Goal: Communication & Community: Answer question/provide support

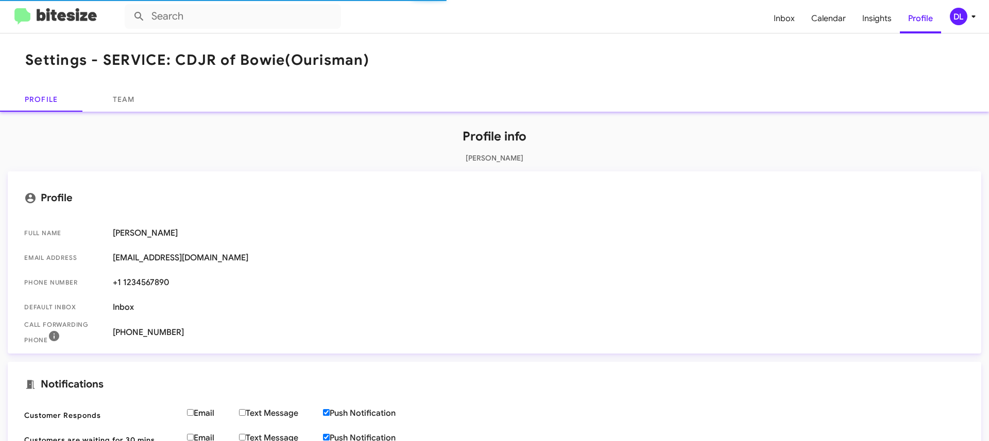
click at [787, 21] on span "Inbox" at bounding box center [784, 19] width 38 height 30
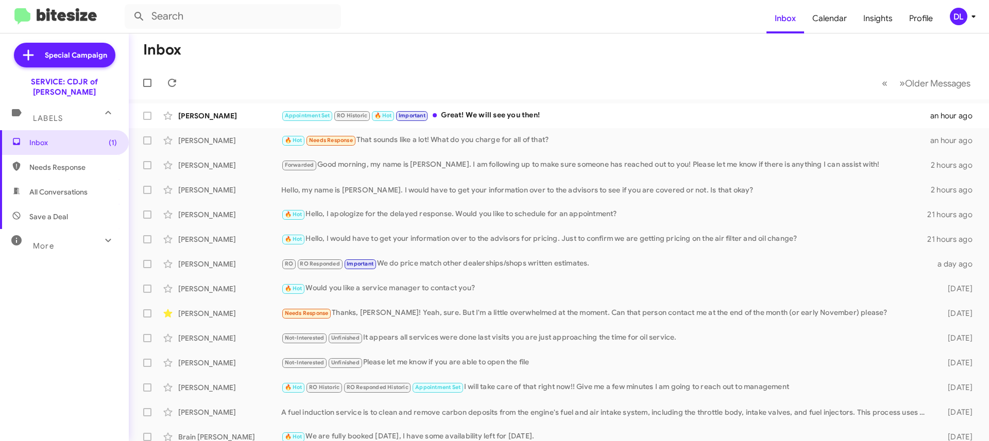
click at [428, 145] on div "🔥 Hot Needs Response That sounds like a lot! What do you charge for all of that?" at bounding box center [605, 140] width 649 height 12
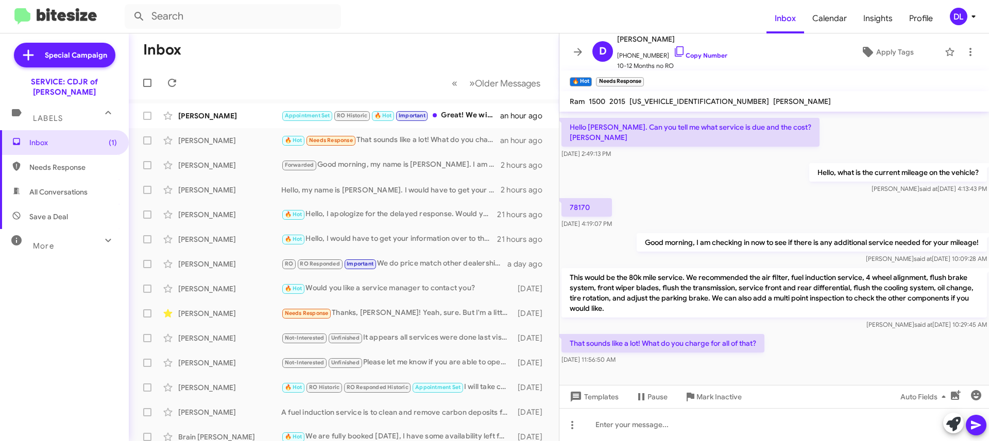
scroll to position [73, 0]
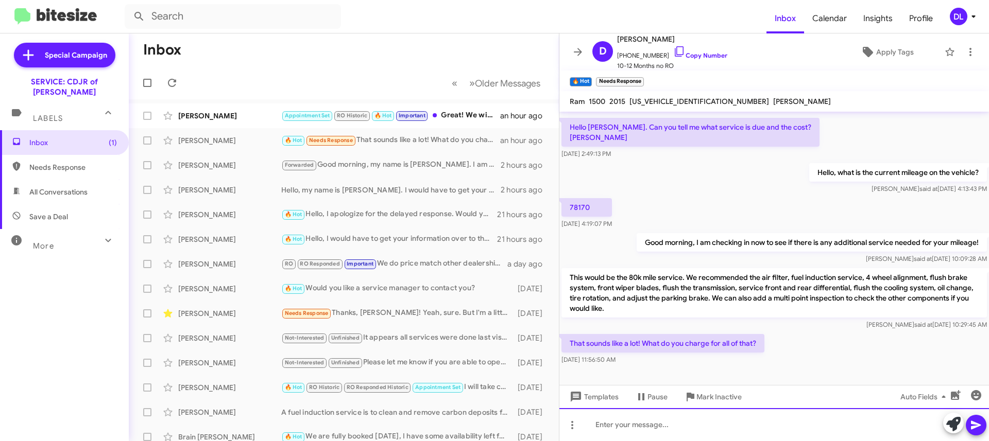
click at [618, 425] on div at bounding box center [774, 424] width 430 height 33
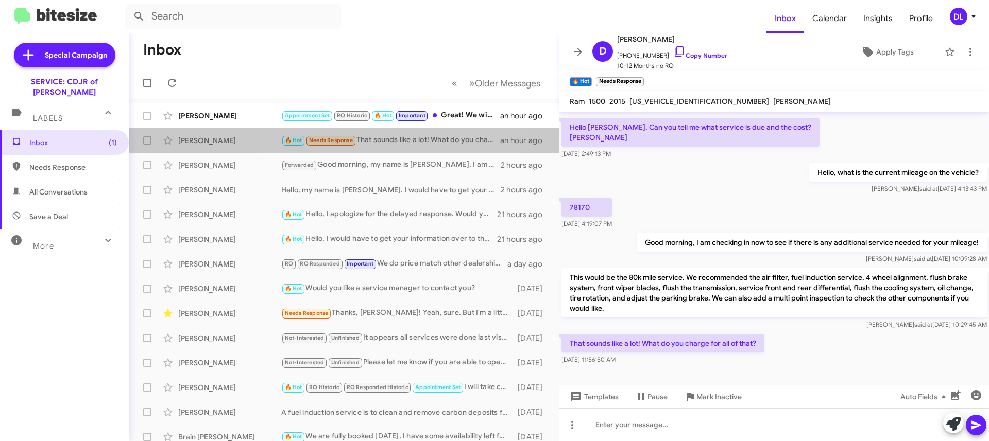
click at [396, 137] on div "🔥 Hot Needs Response That sounds like a lot! What do you charge for all of that?" at bounding box center [390, 140] width 219 height 12
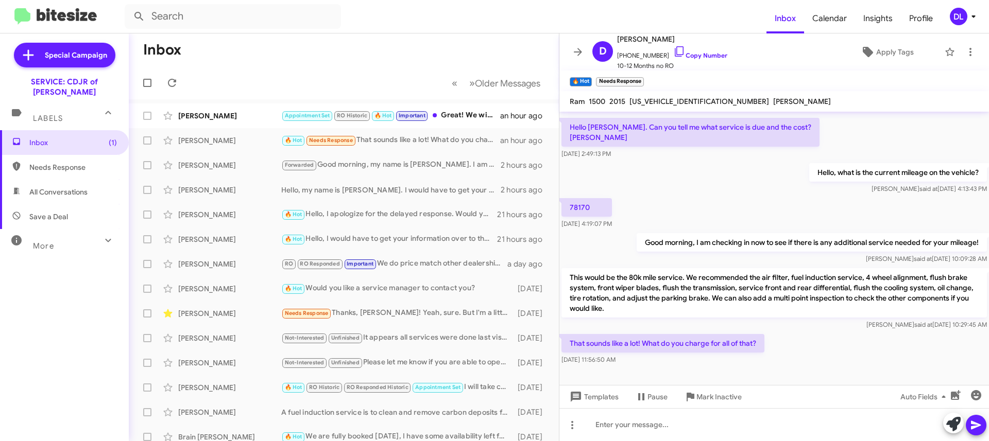
click at [659, 100] on span "[US_VEHICLE_IDENTIFICATION_NUMBER]" at bounding box center [699, 101] width 140 height 9
copy span "[US_VEHICLE_IDENTIFICATION_NUMBER]"
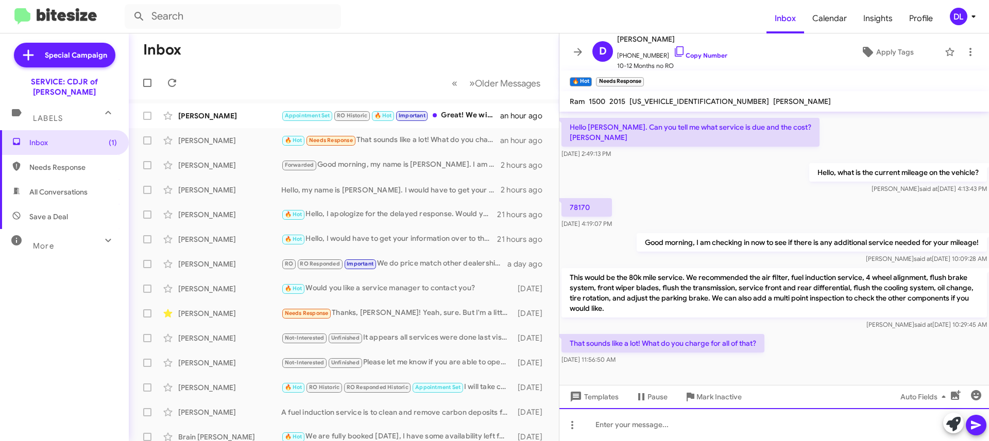
drag, startPoint x: 636, startPoint y: 420, endPoint x: 626, endPoint y: 425, distance: 11.1
click at [636, 420] on div at bounding box center [774, 424] width 430 height 33
click at [868, 429] on div "The engine air filter is $89.95, fuel induction service $397.01, alignment $199…" at bounding box center [774, 424] width 430 height 33
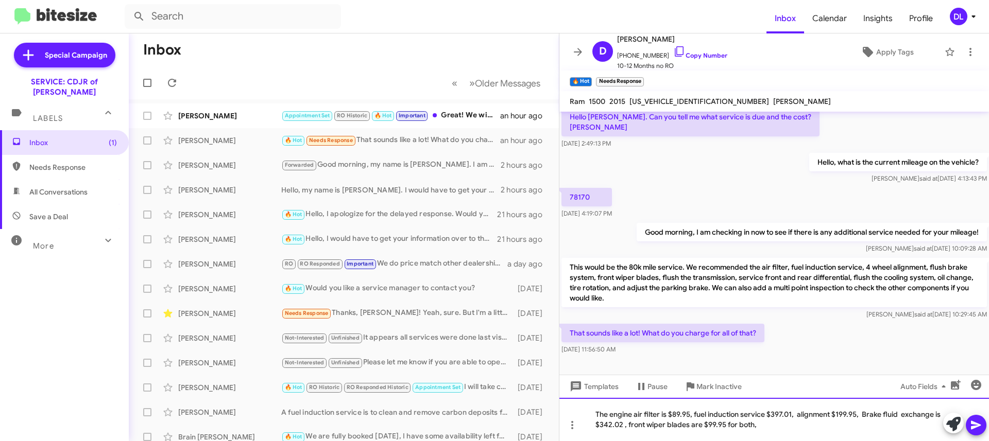
click at [811, 427] on div "The engine air filter is $89.95, fuel induction service $397.01, alignment $199…" at bounding box center [774, 419] width 430 height 43
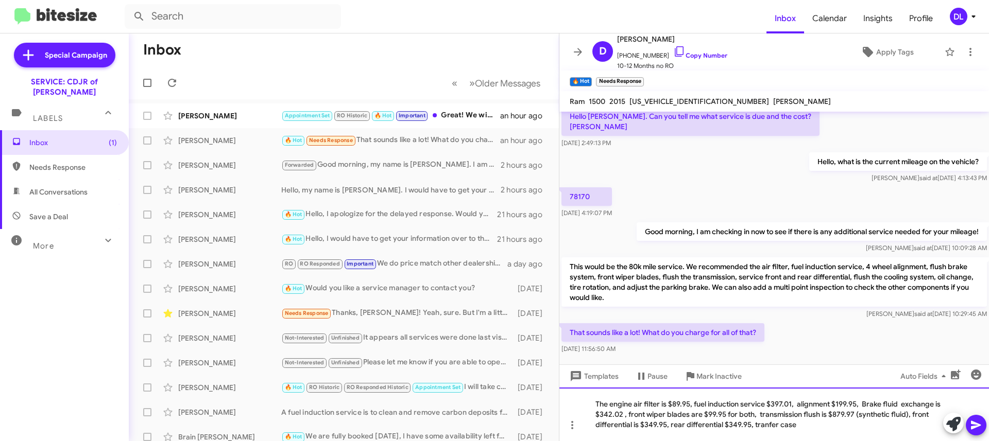
click at [630, 424] on div "The engine air filter is $89.95, fuel induction service $397.01, alignment $199…" at bounding box center [774, 415] width 430 height 54
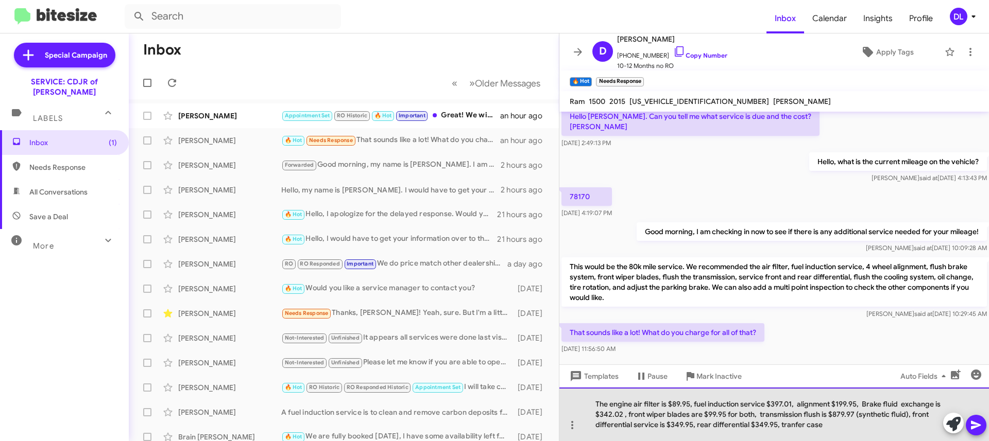
click at [749, 425] on div "The engine air filter is $89.95, fuel induction service $397.01, alignment $199…" at bounding box center [774, 415] width 430 height 54
click at [852, 425] on div "The engine air filter is $89.95, fuel induction service $397.01, alignment $199…" at bounding box center [774, 415] width 430 height 54
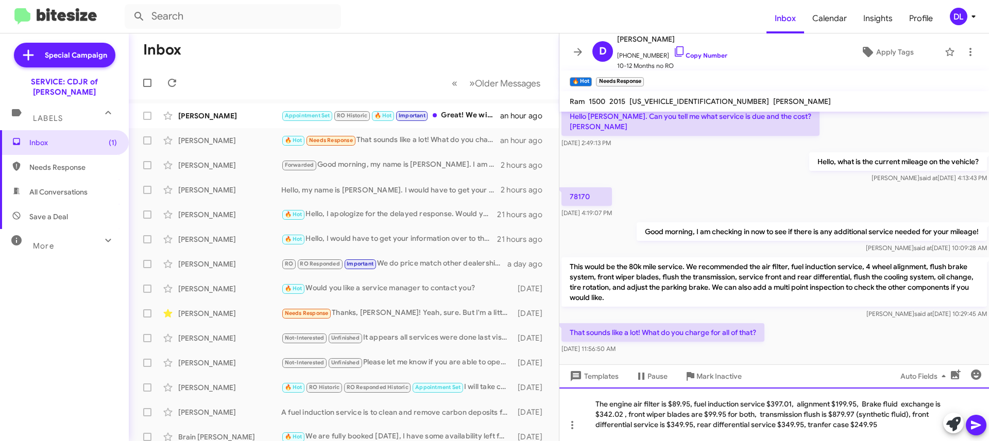
click at [872, 427] on div "The engine air filter is $89.95, fuel induction service $397.01, alignment $199…" at bounding box center [774, 415] width 430 height 54
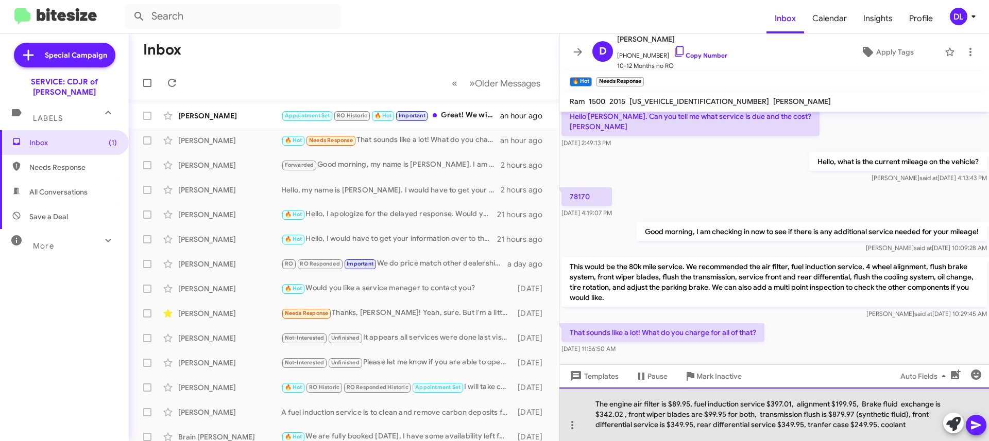
click at [909, 433] on div "The engine air filter is $89.95, fuel induction service $397.01, alignment $199…" at bounding box center [774, 415] width 430 height 54
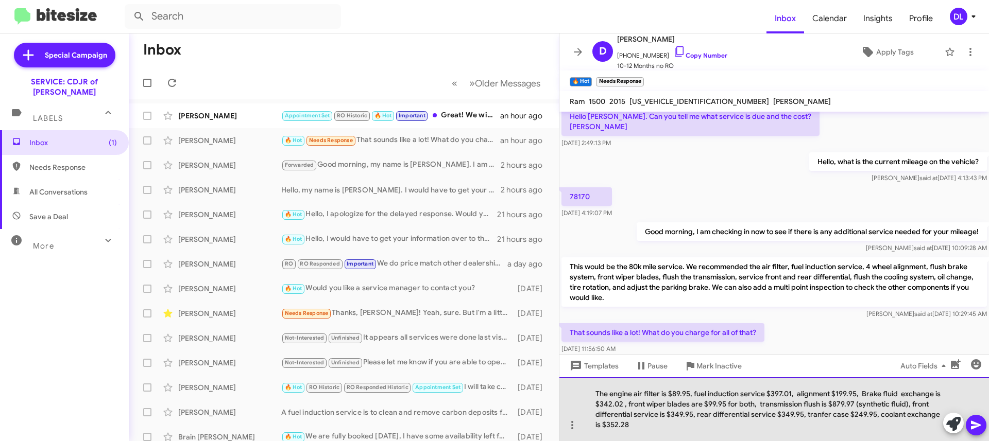
click at [815, 415] on div "The engine air filter is $89.95, fuel induction service $397.01, alignment $199…" at bounding box center [774, 410] width 430 height 64
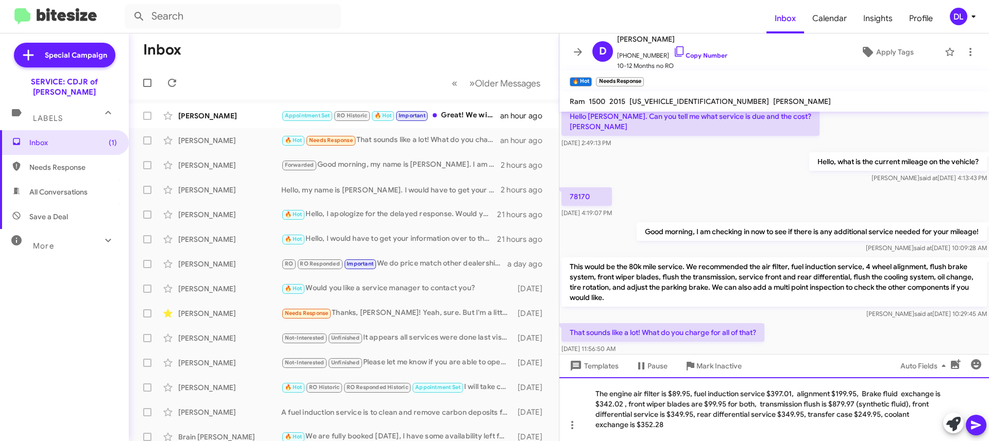
click at [640, 430] on div "The engine air filter is $89.95, fuel induction service $397.01, alignment $199…" at bounding box center [774, 410] width 430 height 64
click at [715, 430] on div "The engine air filter is $89.95, fuel induction service $397.01, alignment $199…" at bounding box center [774, 410] width 430 height 64
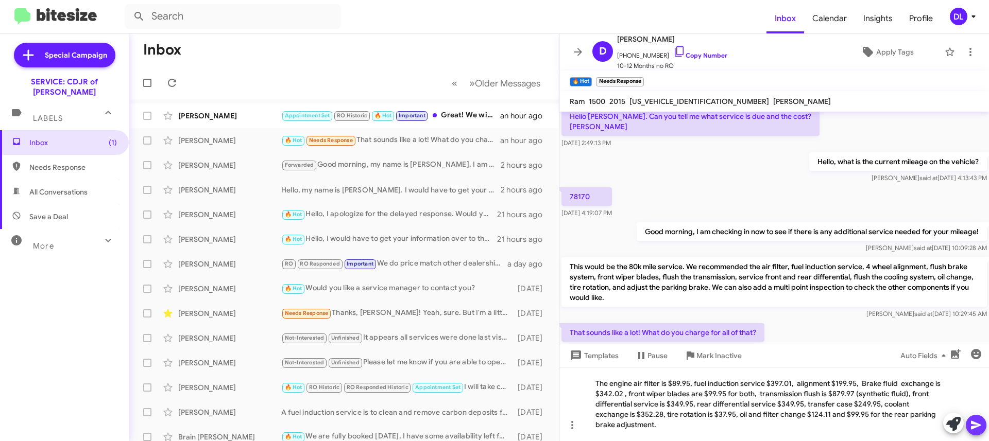
click at [972, 421] on icon at bounding box center [976, 425] width 12 height 12
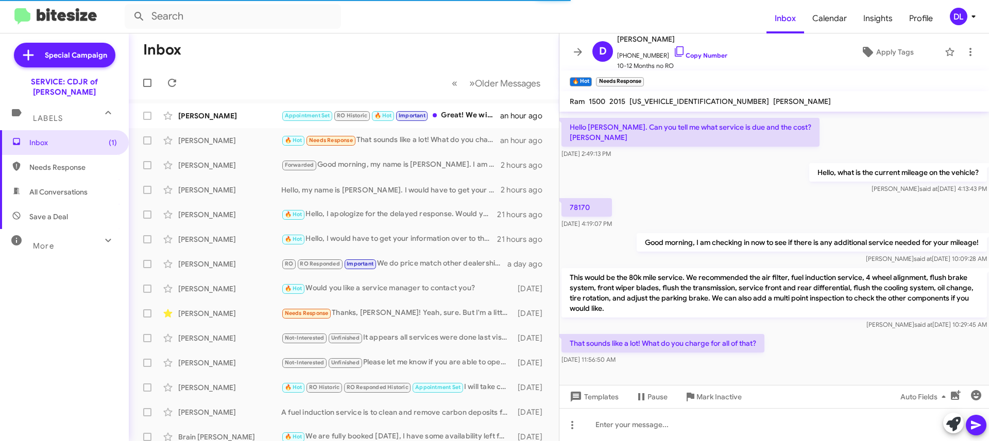
click at [864, 363] on div "That sounds like a lot! What do you charge for all of that? [DATE] 11:56:50 AM" at bounding box center [774, 349] width 430 height 35
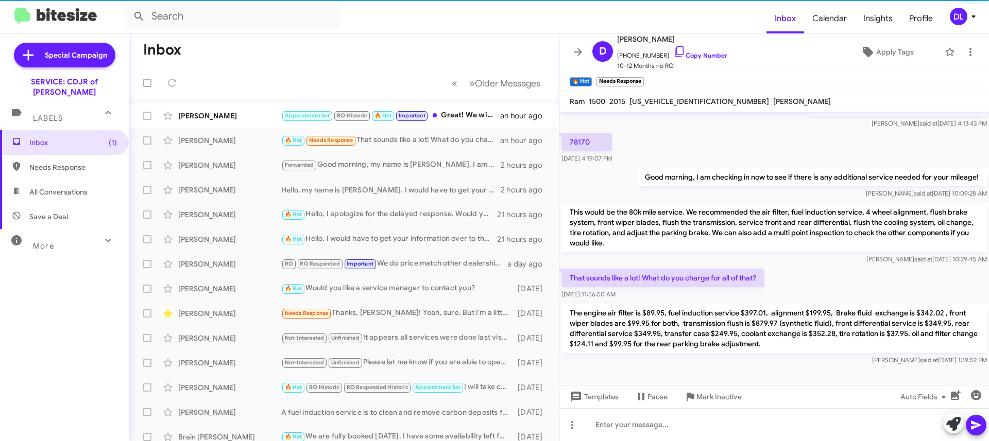
scroll to position [143, 0]
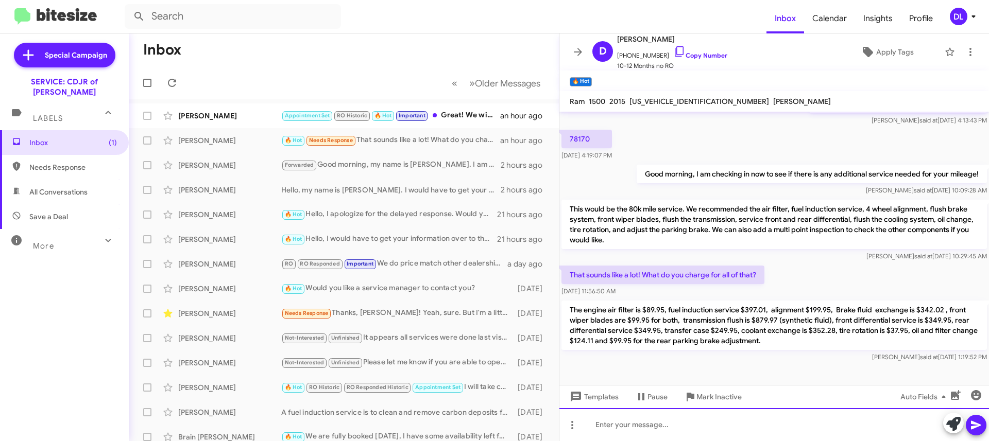
click at [650, 426] on div at bounding box center [774, 424] width 430 height 33
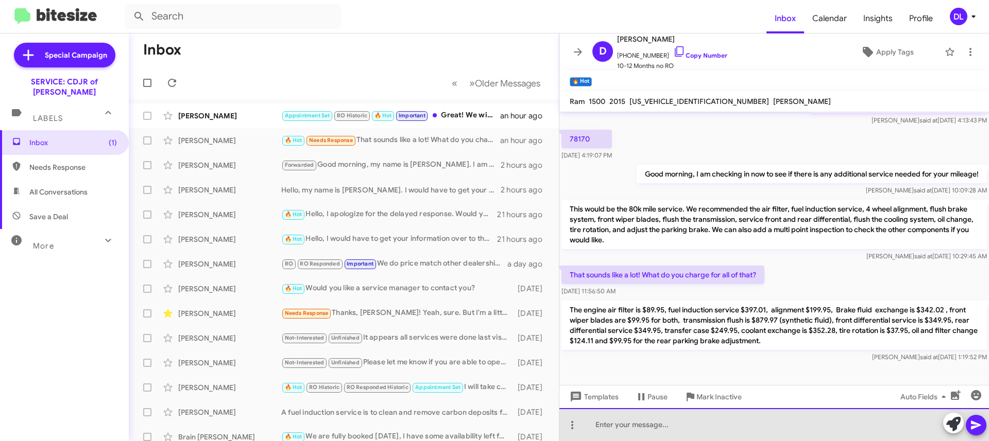
click at [625, 429] on div at bounding box center [774, 424] width 430 height 33
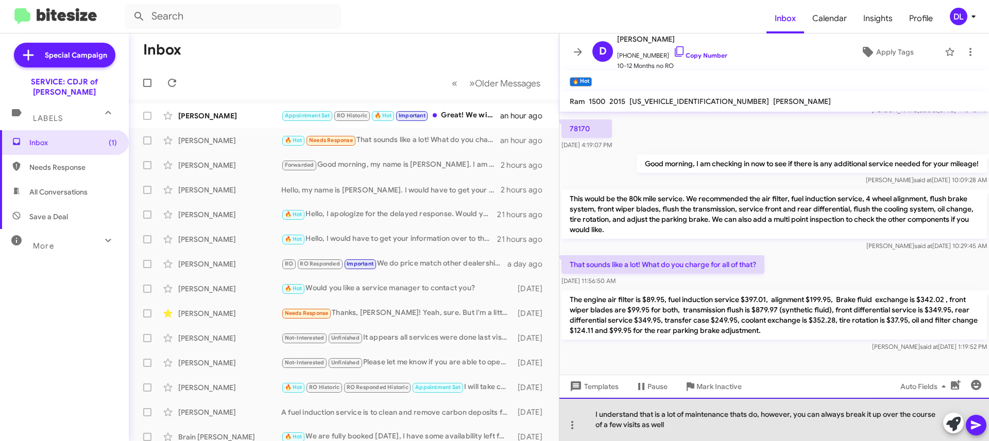
click at [734, 414] on div "I understand that is a lot of maintenance thats do, however, you can always bre…" at bounding box center [774, 419] width 430 height 43
click at [754, 413] on div "I understand that is a lot of maintenance thats do, however, you can always bre…" at bounding box center [774, 419] width 430 height 43
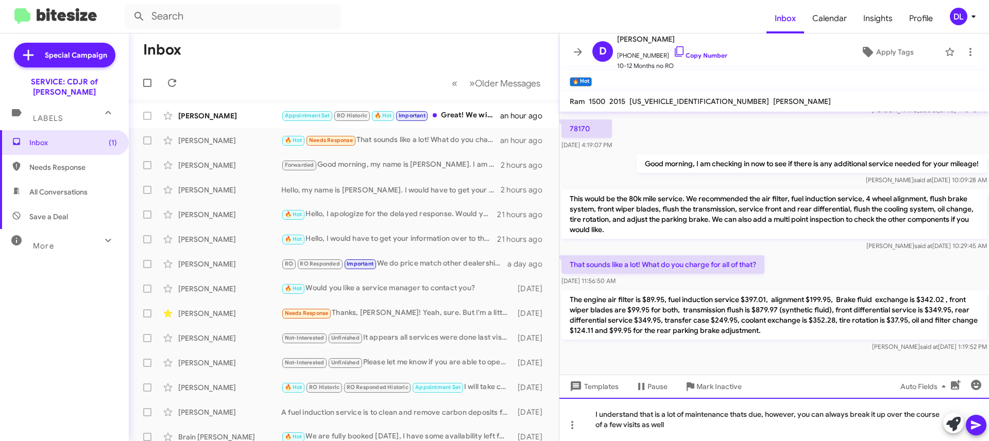
click at [740, 412] on div "I understand that is a lot of maintenance thats due, however, you can always br…" at bounding box center [774, 419] width 430 height 43
click at [748, 415] on div "I understand that is a lot of maintenance thats due, however, you can always br…" at bounding box center [774, 419] width 430 height 43
click at [973, 419] on icon at bounding box center [976, 425] width 12 height 12
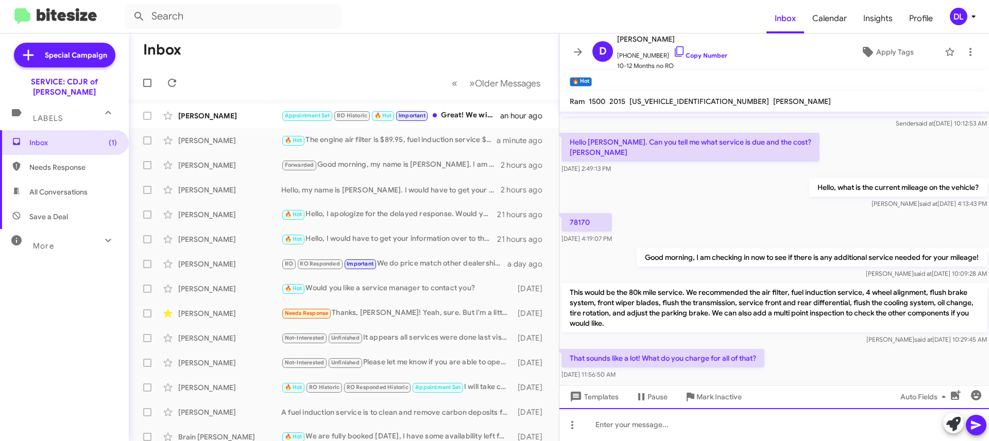
scroll to position [182, 0]
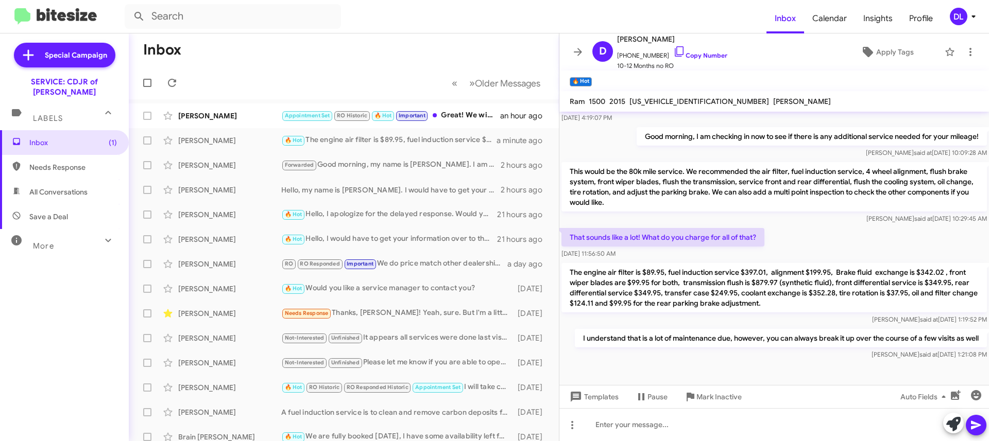
click at [337, 311] on div "Needs Response Thanks, [PERSON_NAME]! Yeah, sure. But I'm a little overwhelmed …" at bounding box center [396, 313] width 231 height 12
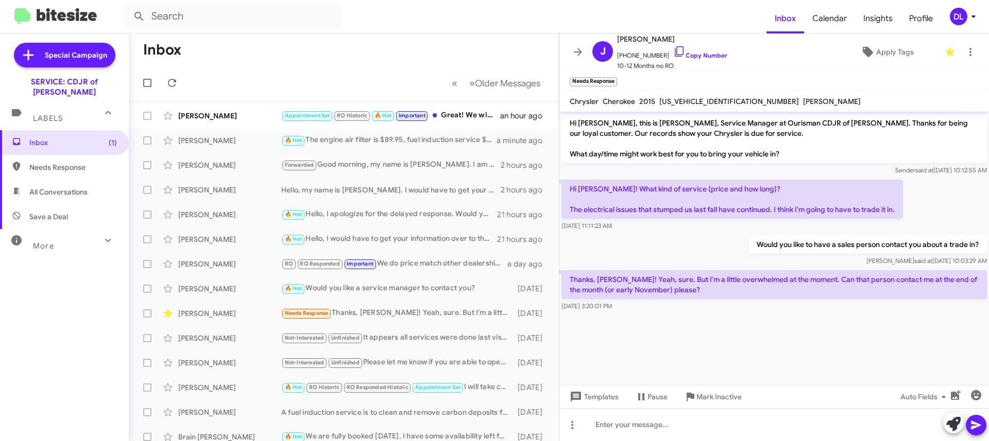
click at [712, 98] on span "[US_VEHICLE_IDENTIFICATION_NUMBER]" at bounding box center [729, 101] width 140 height 9
copy span "[US_VEHICLE_IDENTIFICATION_NUMBER]"
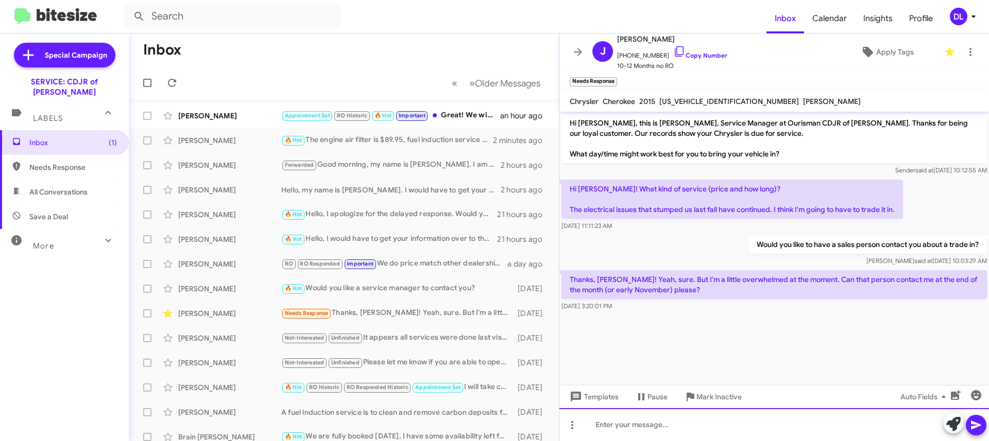
click at [621, 425] on div at bounding box center [774, 424] width 430 height 33
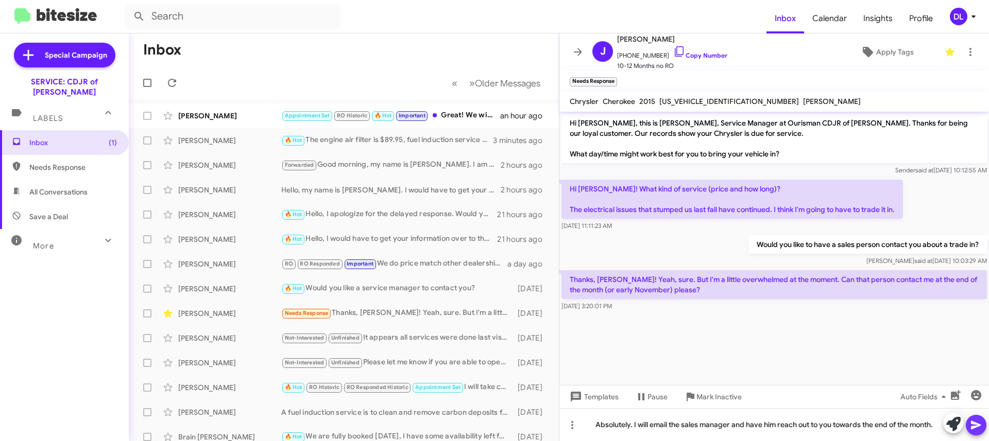
click at [972, 425] on icon at bounding box center [976, 425] width 12 height 12
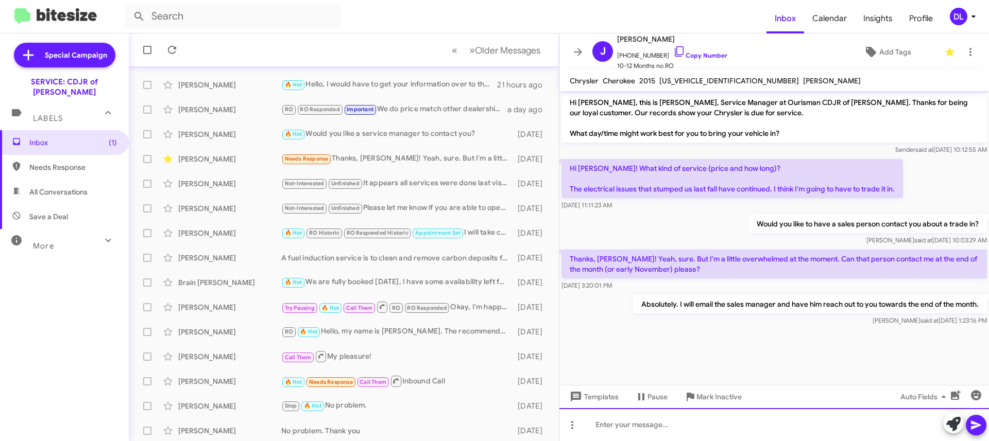
scroll to position [157, 0]
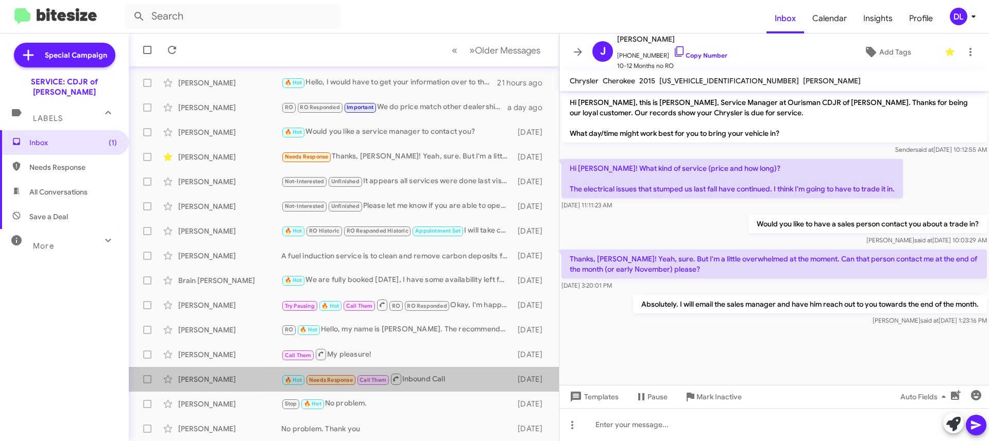
click at [407, 376] on div "🔥 Hot Needs Response Call Them Inbound Call" at bounding box center [396, 379] width 231 height 13
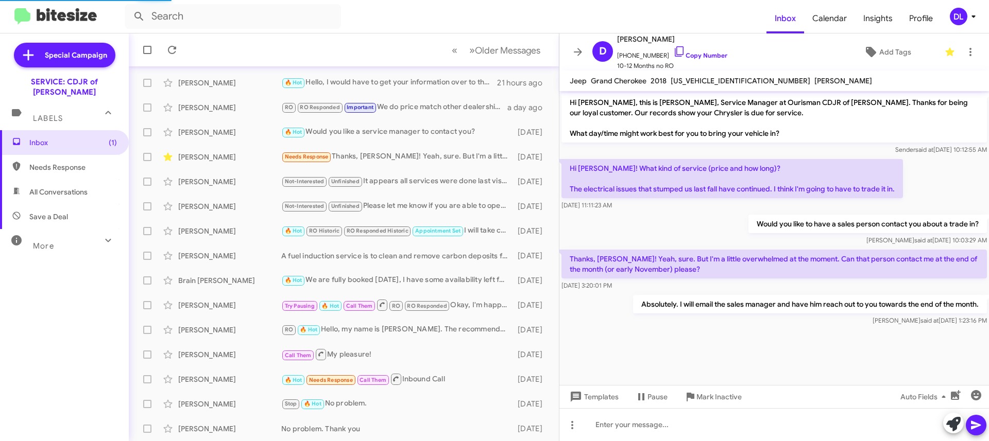
click at [431, 375] on div "🔥 Hot Needs Response Call Them Inbound Call" at bounding box center [396, 379] width 231 height 13
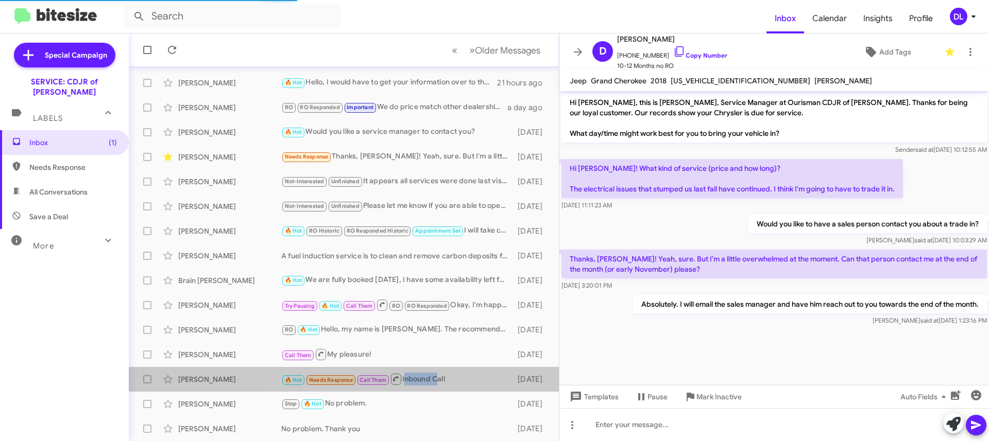
click at [431, 375] on div "🔥 Hot Needs Response Call Them Inbound Call" at bounding box center [396, 379] width 231 height 13
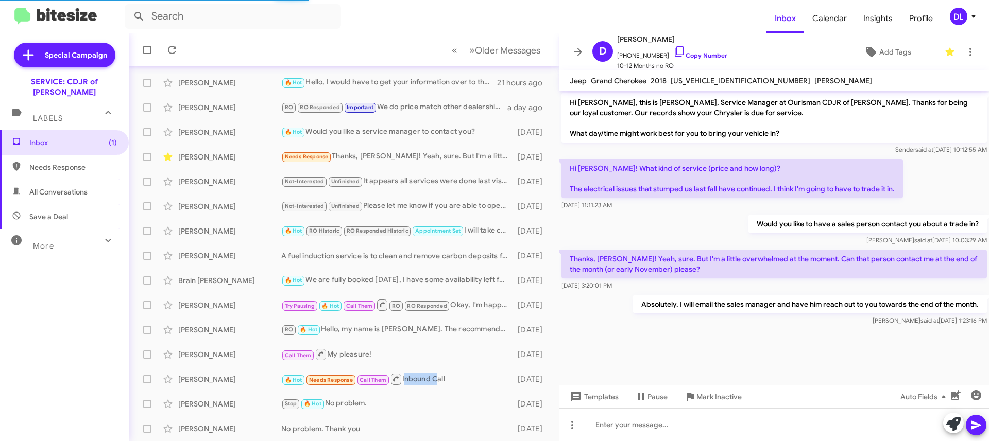
click at [431, 375] on div "🔥 Hot Needs Response Call Them Inbound Call" at bounding box center [396, 379] width 231 height 13
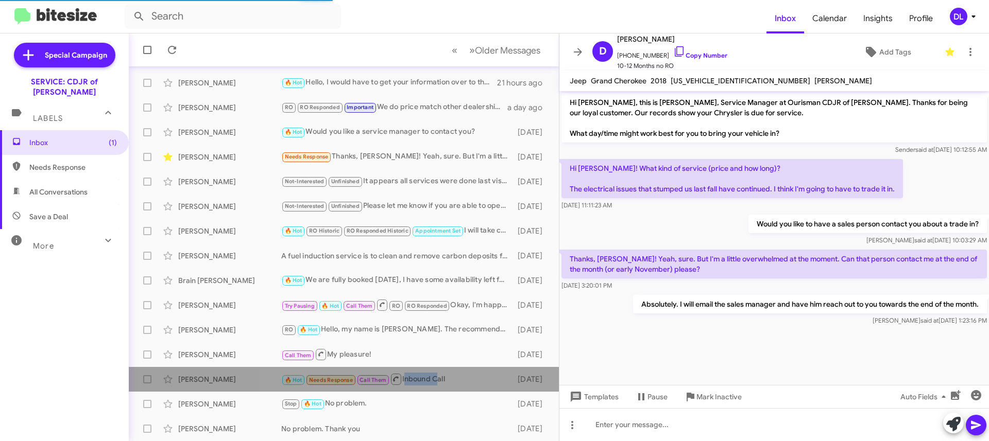
click at [431, 375] on div "🔥 Hot Needs Response Call Them Inbound Call" at bounding box center [396, 379] width 231 height 13
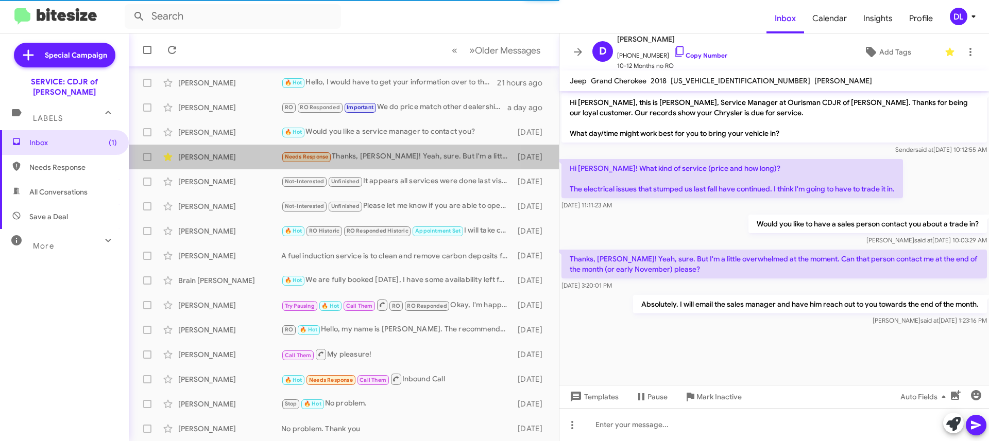
click at [366, 157] on div "Needs Response Thanks, [PERSON_NAME]! Yeah, sure. But I'm a little overwhelmed …" at bounding box center [396, 157] width 231 height 12
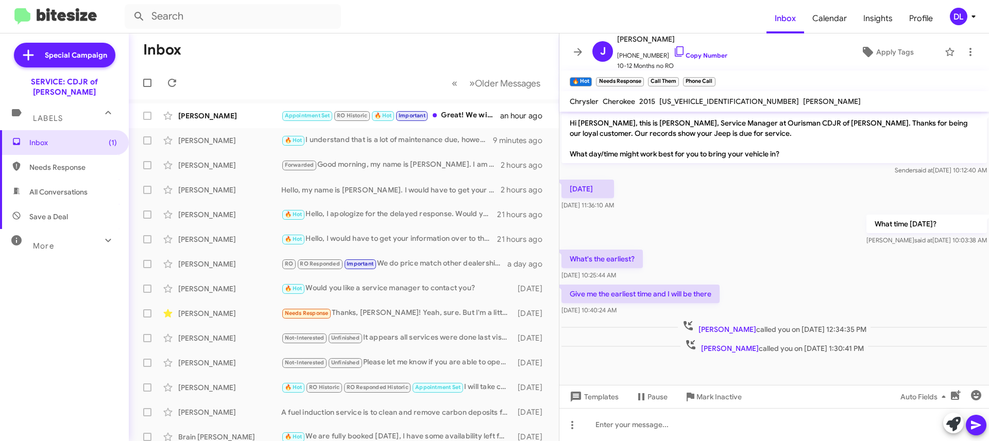
click at [30, 307] on div "Inbox (1) Needs Response All Conversations Save a Deal More Important 🔥 Hot App…" at bounding box center [64, 262] width 129 height 265
click at [60, 162] on span "Needs Response" at bounding box center [73, 167] width 88 height 10
type input "in:needs-response"
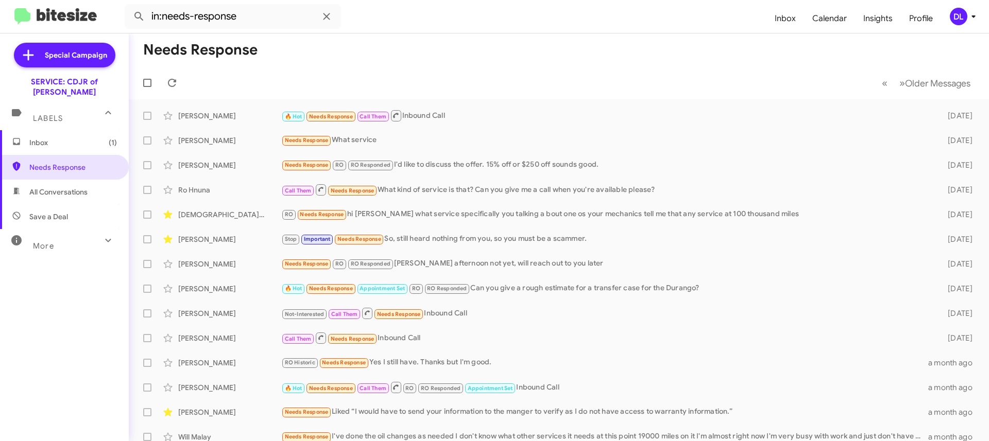
click at [529, 165] on div "Needs Response RO RO Responded I'd like to discuss the offer. 15% off or $250 o…" at bounding box center [606, 165] width 650 height 12
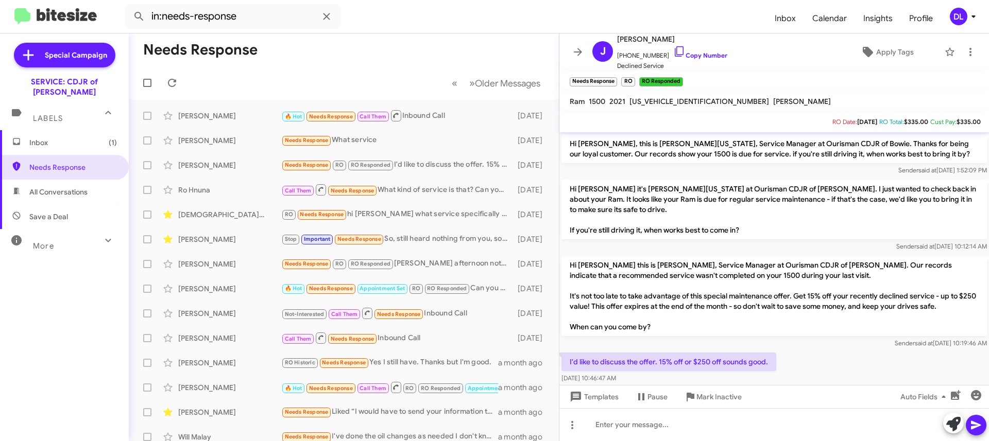
scroll to position [62, 0]
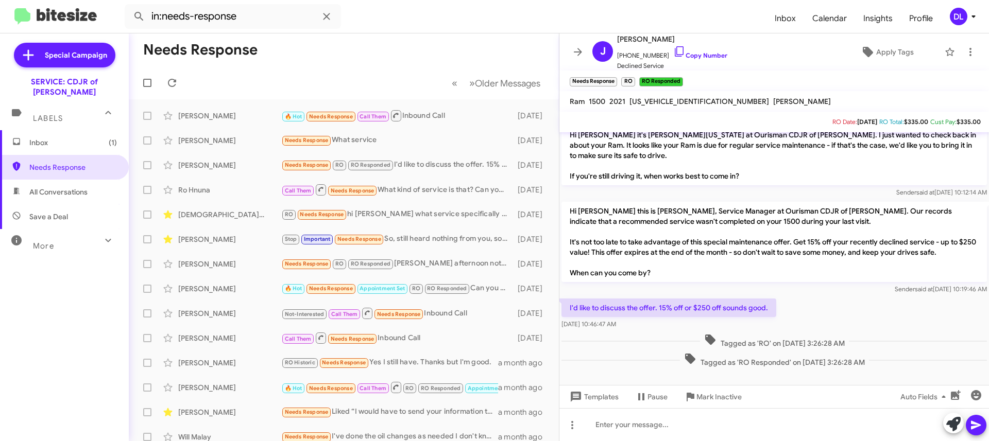
click at [780, 358] on span "Tagged as 'RO Responded' on [DATE] 3:26:28 AM" at bounding box center [774, 360] width 189 height 15
click at [756, 337] on span "Tagged as 'RO' on [DATE] 3:26:28 AM" at bounding box center [774, 341] width 149 height 15
click at [758, 340] on span "Tagged as 'RO' on [DATE] 3:26:28 AM" at bounding box center [774, 341] width 149 height 15
click at [742, 367] on span "Tagged as 'RO Responded' on [DATE] 3:26:28 AM" at bounding box center [774, 360] width 189 height 15
click at [820, 310] on div "I'd like to discuss the offer. 15% off or $250 off sounds good. [DATE] 10:46:47…" at bounding box center [774, 314] width 430 height 35
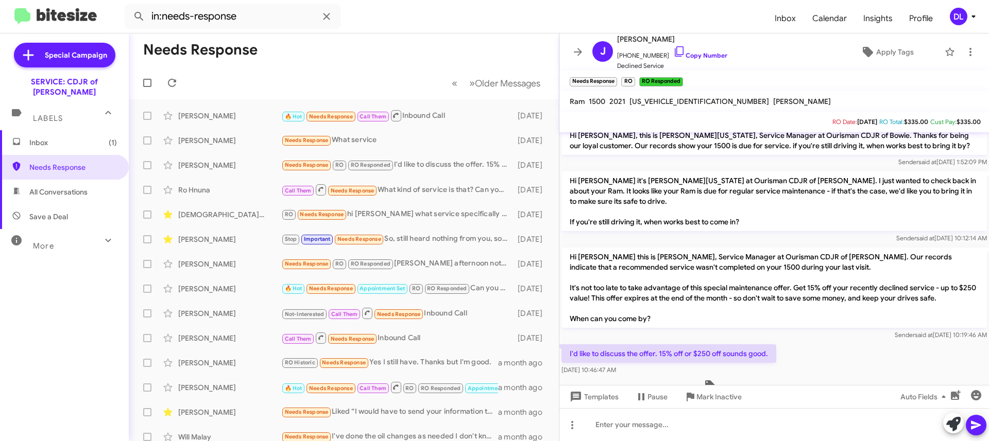
scroll to position [0, 0]
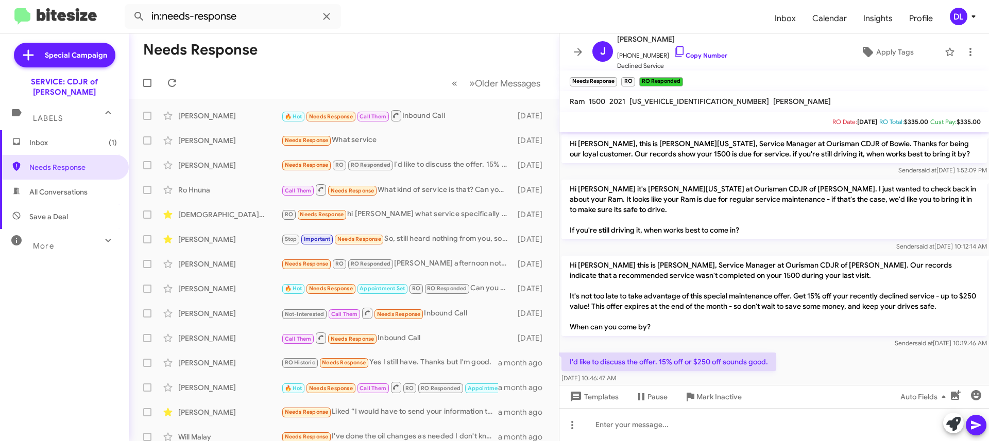
click at [387, 142] on div "Needs Response What service" at bounding box center [396, 140] width 231 height 12
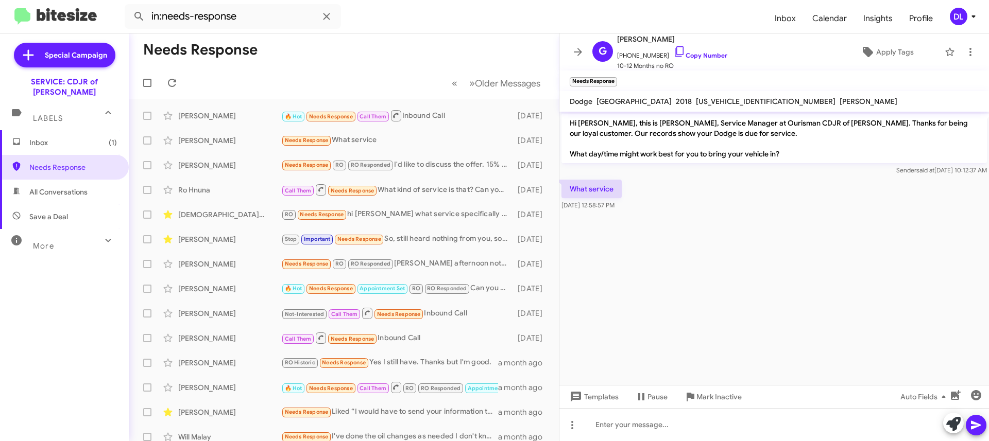
click at [712, 293] on cdk-virtual-scroll-viewport "Hi [PERSON_NAME], this is [PERSON_NAME], Service Manager at Ourisman CDJR of [P…" at bounding box center [774, 248] width 430 height 273
click at [68, 138] on span "Inbox (1)" at bounding box center [73, 143] width 88 height 10
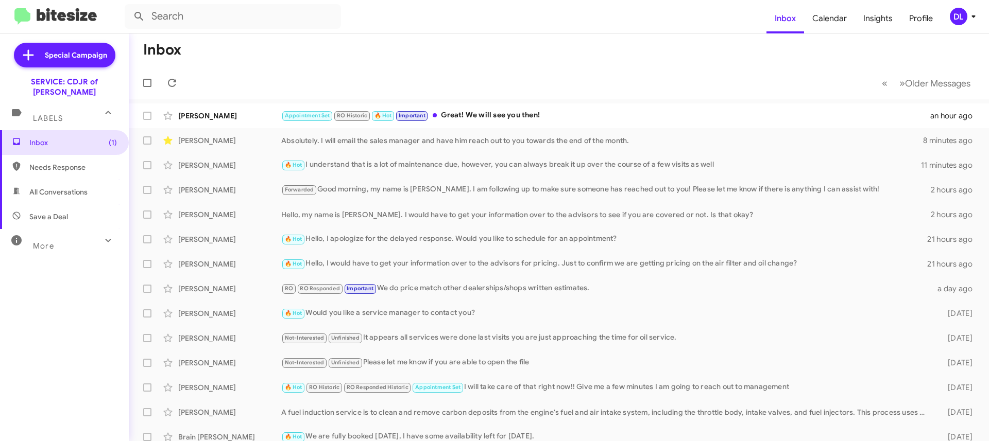
click at [520, 111] on div "Appointment Set RO Historic 🔥 Hot Important Great! We will see you then!" at bounding box center [605, 116] width 649 height 12
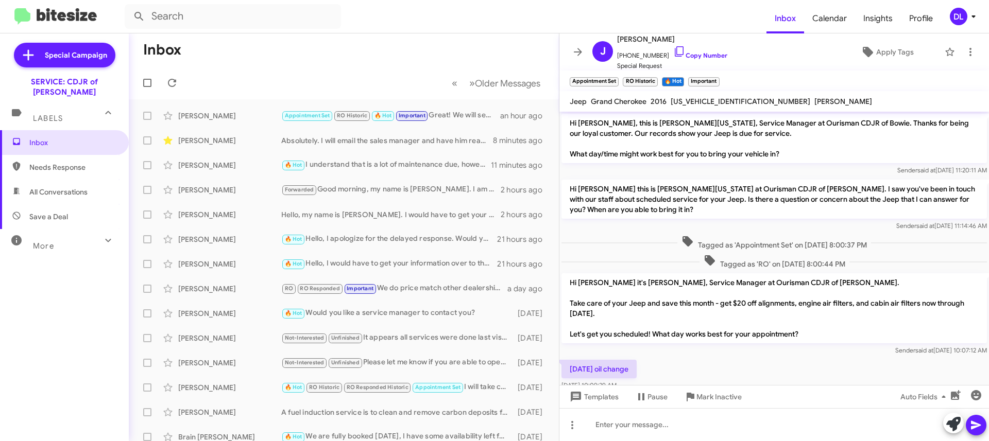
click at [700, 101] on span "[US_VEHICLE_IDENTIFICATION_NUMBER]" at bounding box center [741, 101] width 140 height 9
copy span "[US_VEHICLE_IDENTIFICATION_NUMBER]"
click at [39, 306] on div "Inbox Needs Response All Conversations Save a Deal More Important 🔥 Hot Appoint…" at bounding box center [64, 262] width 129 height 265
click at [827, 64] on div "[PERSON_NAME] [PHONE_NUMBER] Copy Number Special Request Apply Tags" at bounding box center [763, 52] width 351 height 38
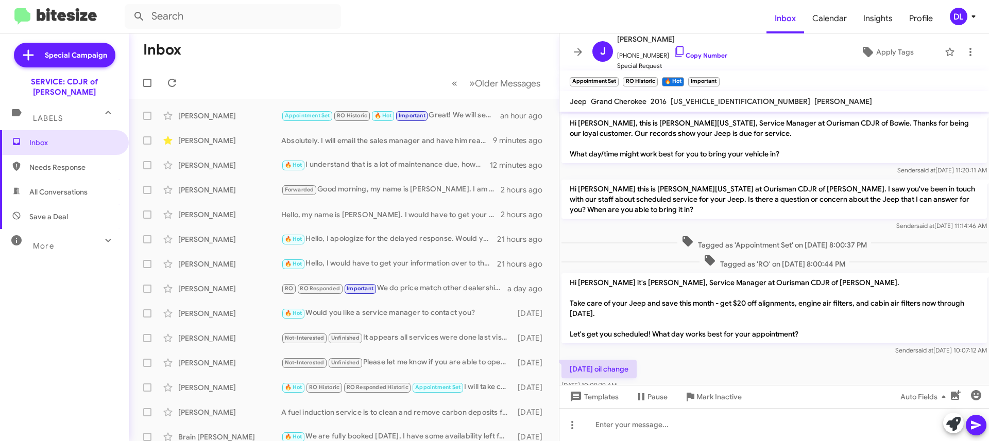
click at [248, 61] on mat-toolbar-row "Inbox" at bounding box center [344, 49] width 430 height 33
